Goal: Task Accomplishment & Management: Use online tool/utility

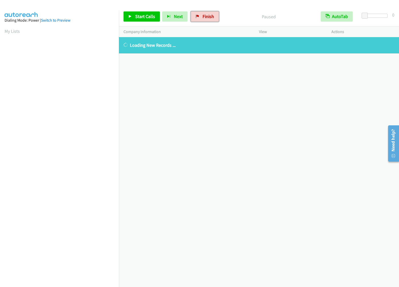
drag, startPoint x: 206, startPoint y: 14, endPoint x: 222, endPoint y: 17, distance: 15.9
click at [206, 14] on span "Finish" at bounding box center [208, 16] width 11 height 6
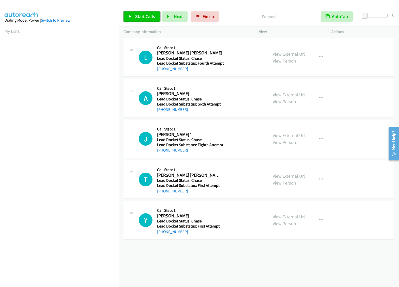
click at [138, 14] on span "Start Calls" at bounding box center [145, 16] width 20 height 6
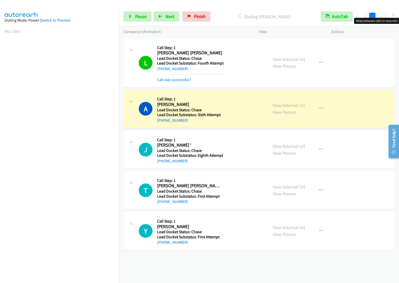
click at [372, 17] on div at bounding box center [375, 16] width 23 height 4
click at [375, 16] on span at bounding box center [376, 16] width 6 height 6
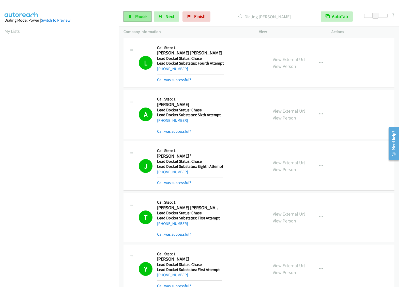
click at [136, 15] on span "Pause" at bounding box center [140, 16] width 11 height 6
